Goal: Task Accomplishment & Management: Complete application form

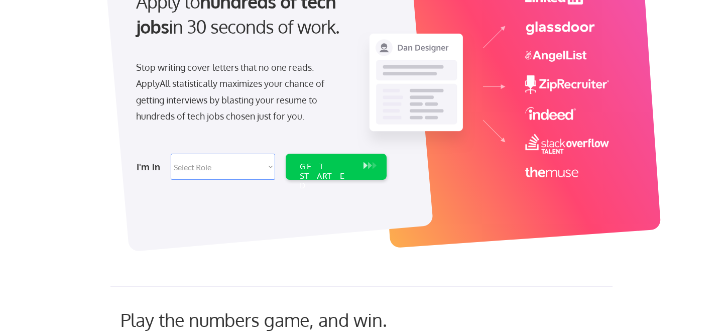
scroll to position [127, 0]
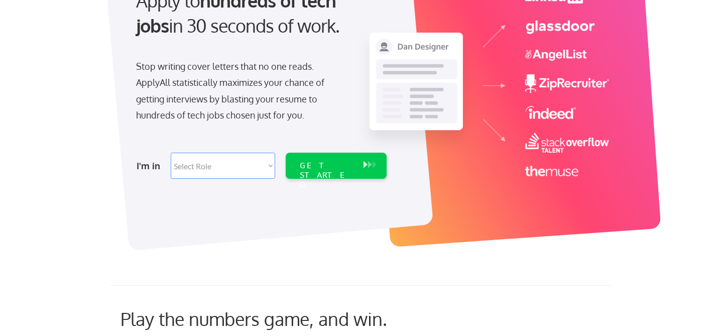
click at [273, 170] on select "Select Role Software Engineering Product Management Customer Success Sales UI/U…" at bounding box center [223, 166] width 104 height 26
select select ""engineering""
click at [171, 153] on select "Select Role Software Engineering Product Management Customer Success Sales UI/U…" at bounding box center [223, 166] width 104 height 26
select select ""engineering""
click at [301, 168] on div "GET STARTED" at bounding box center [327, 175] width 54 height 29
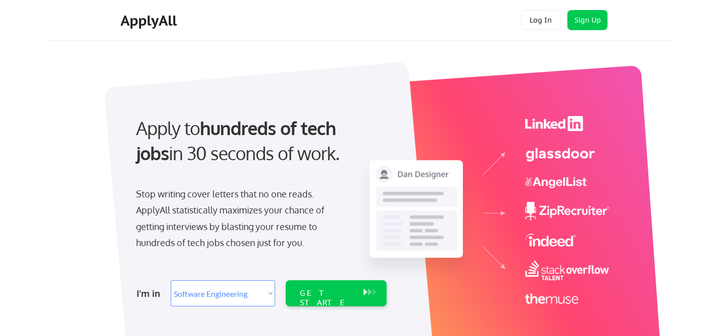
select select ""engineering""
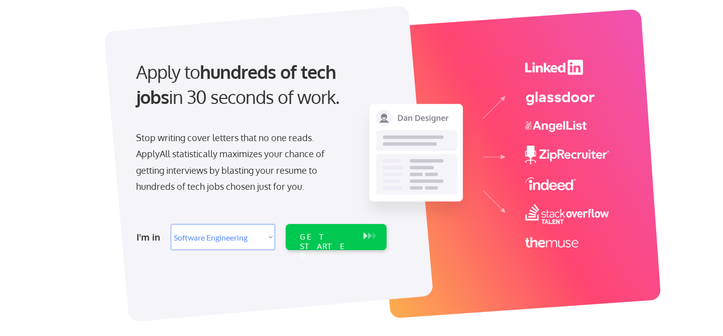
scroll to position [57, 0]
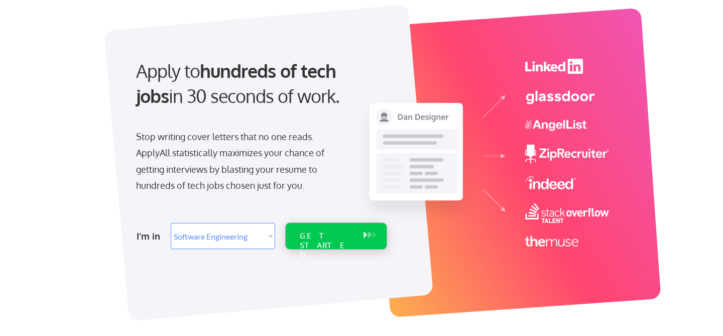
click at [306, 237] on div "GET STARTED" at bounding box center [327, 245] width 54 height 29
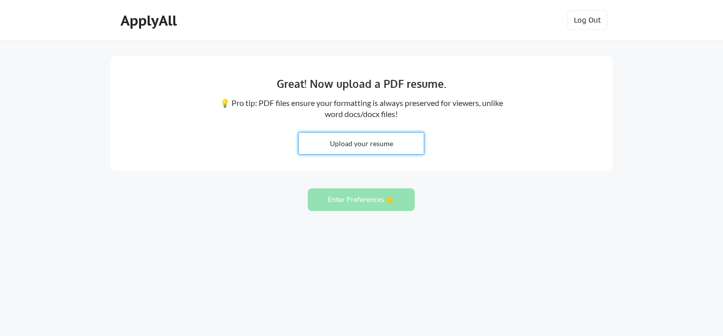
click at [380, 136] on input "file" at bounding box center [361, 143] width 125 height 22
type input "C:\fakepath\Krishna_Bodepudi_SF_Admins.pdf"
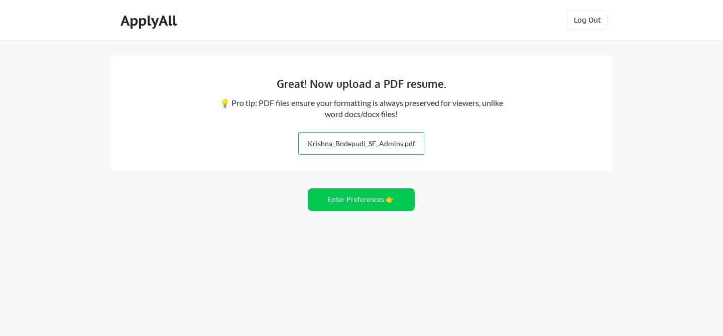
click at [379, 213] on div "Great! Now upload a PDF resume. 💡 Pro tip: PDF files ensure your formatting is …" at bounding box center [361, 168] width 723 height 336
click at [376, 202] on button "Enter Preferences 👉" at bounding box center [361, 199] width 107 height 23
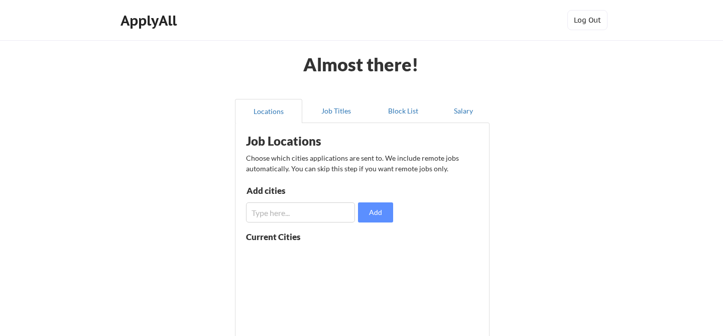
click at [338, 212] on input "input" at bounding box center [300, 212] width 109 height 20
